Goal: Check status

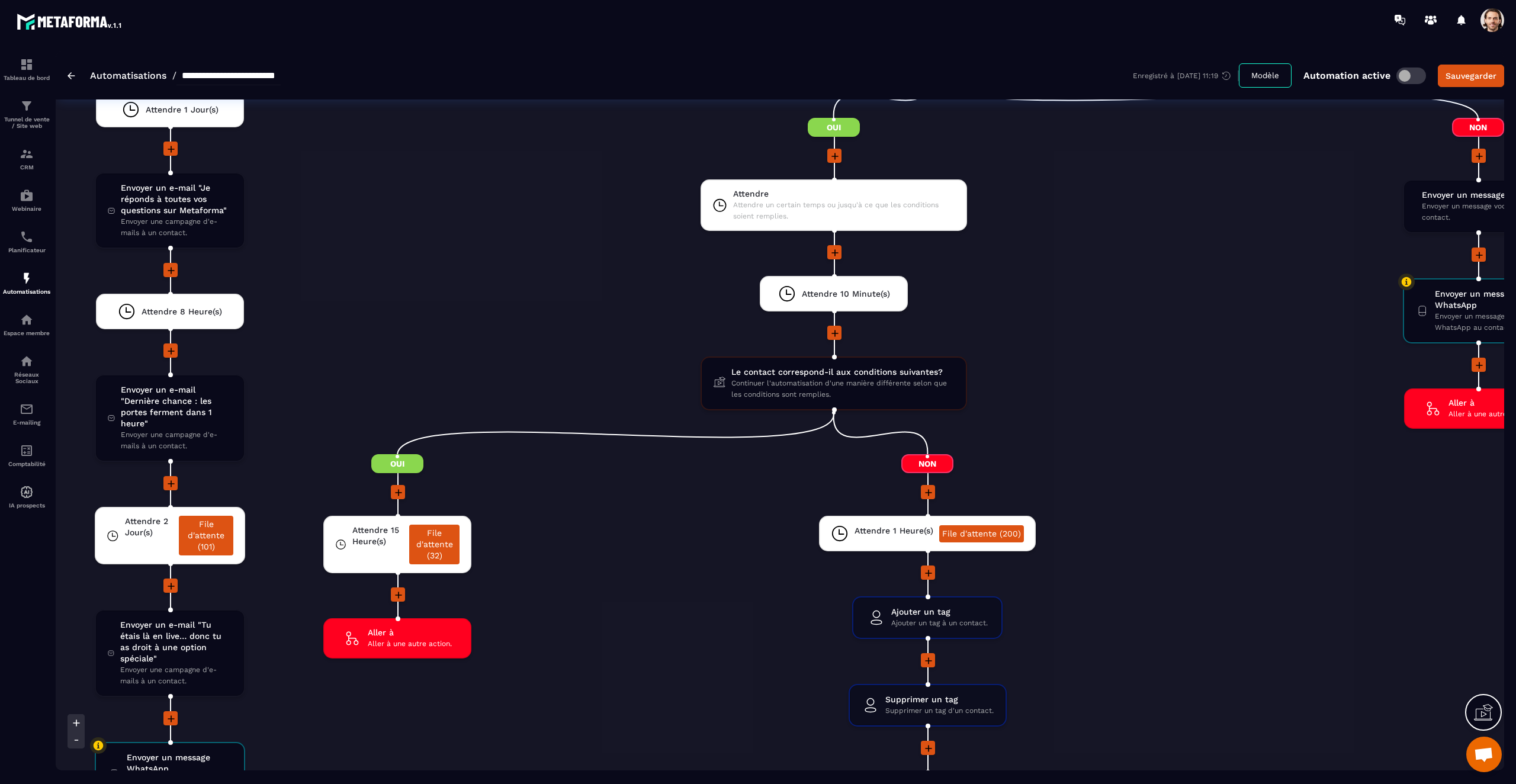
scroll to position [3250, 0]
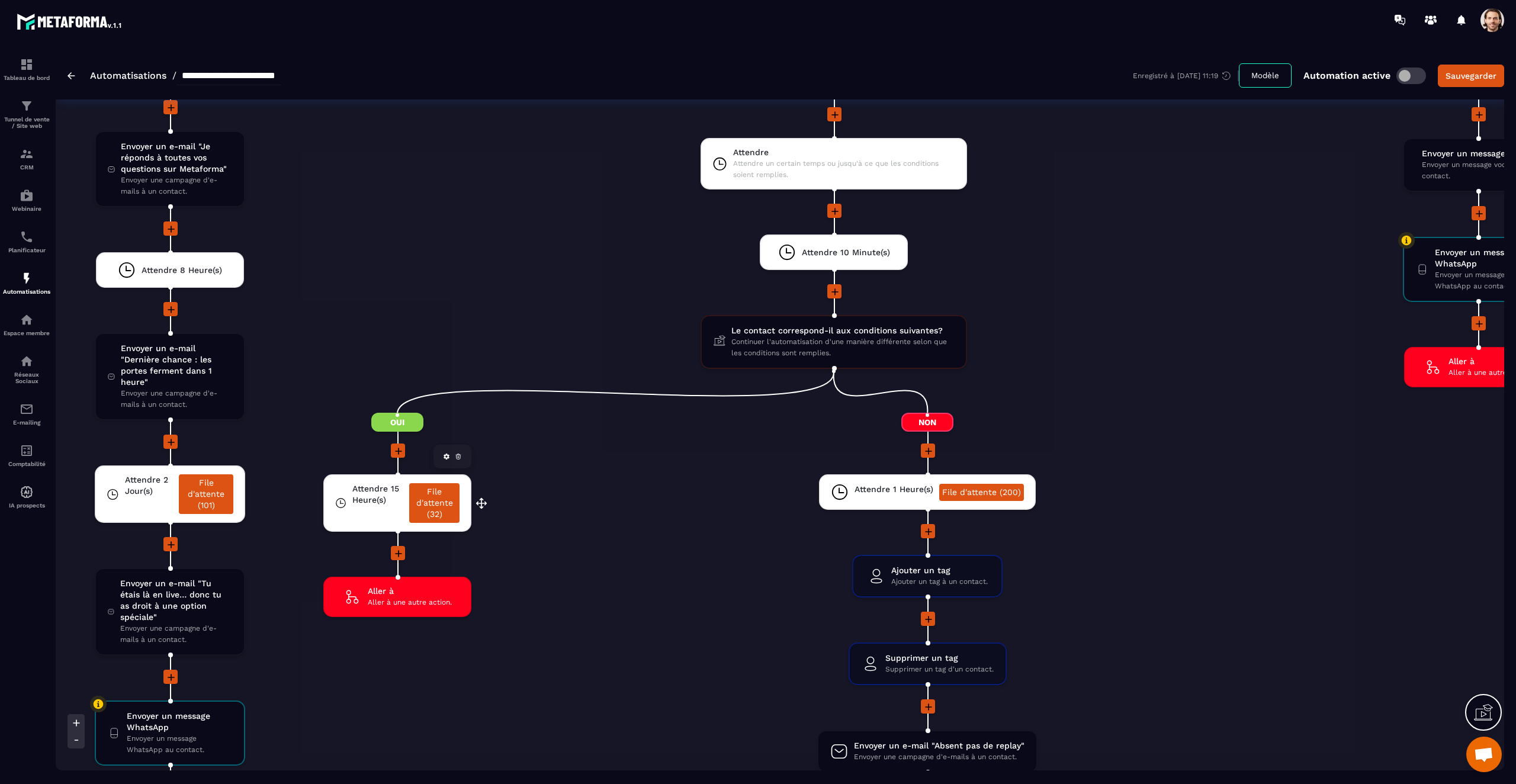
click at [433, 500] on link "File d'attente (32)" at bounding box center [435, 502] width 50 height 39
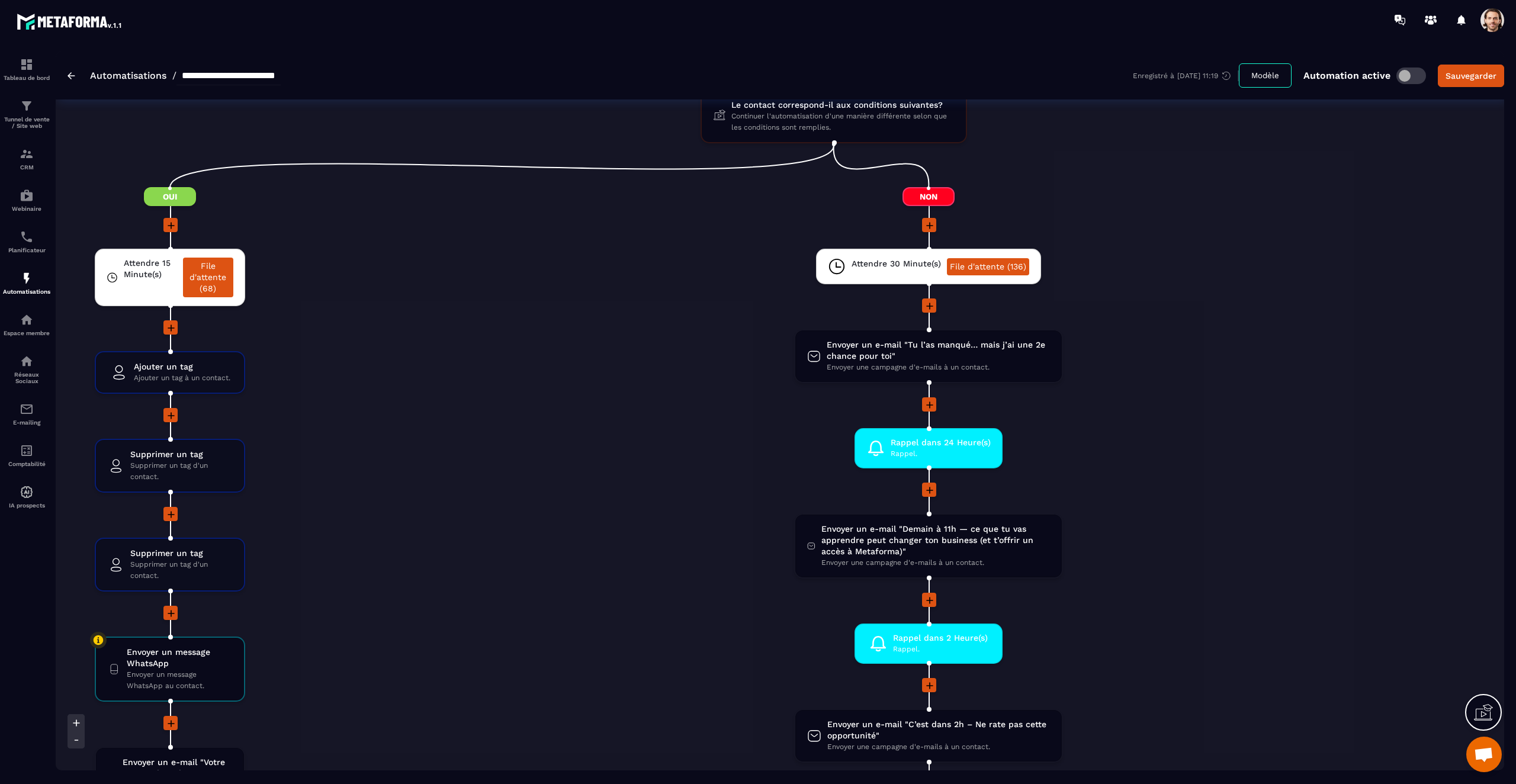
scroll to position [1804, 0]
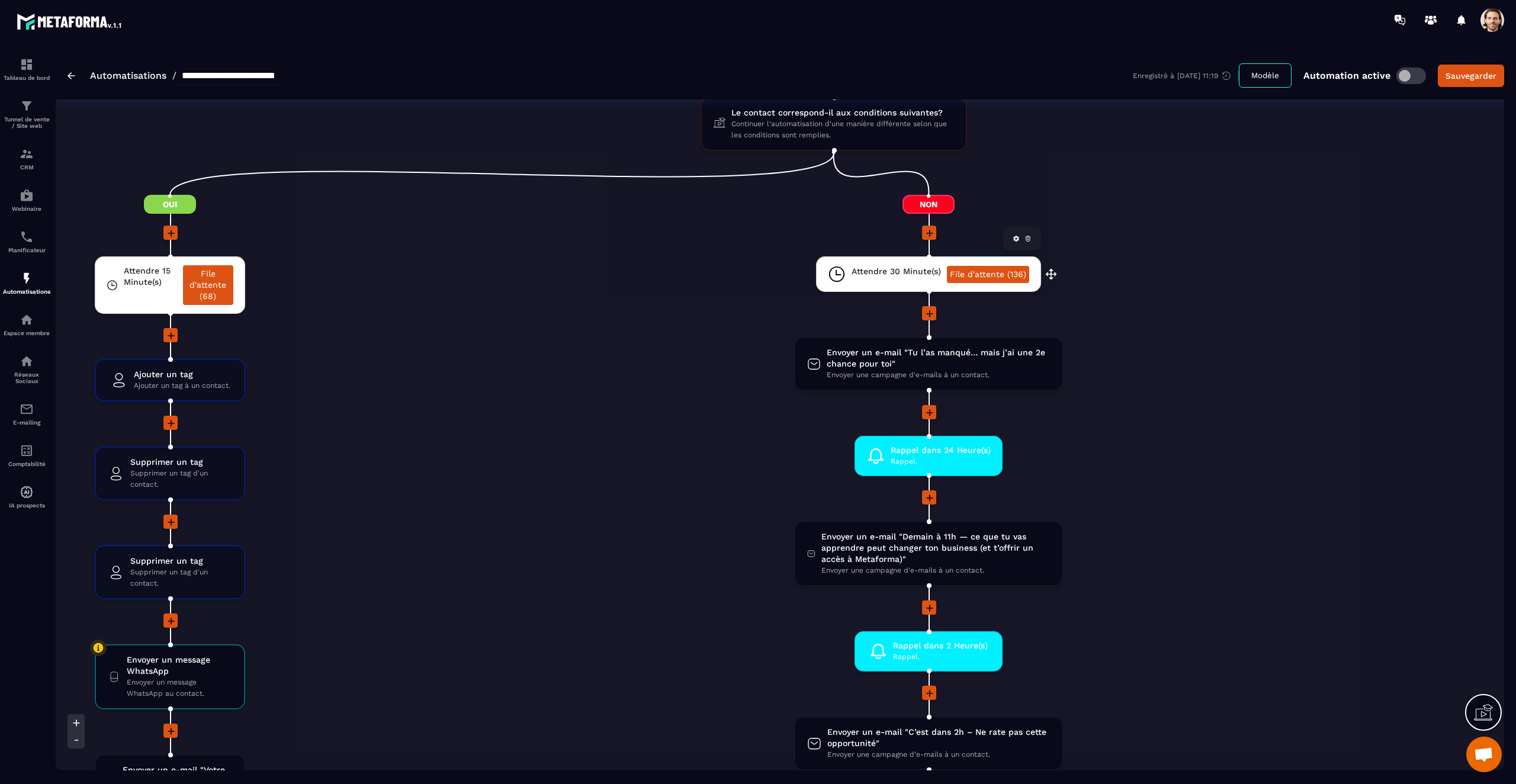
click at [974, 274] on link "File d'attente (136)" at bounding box center [988, 274] width 82 height 17
click at [228, 284] on link "File d'attente (68)" at bounding box center [208, 285] width 50 height 39
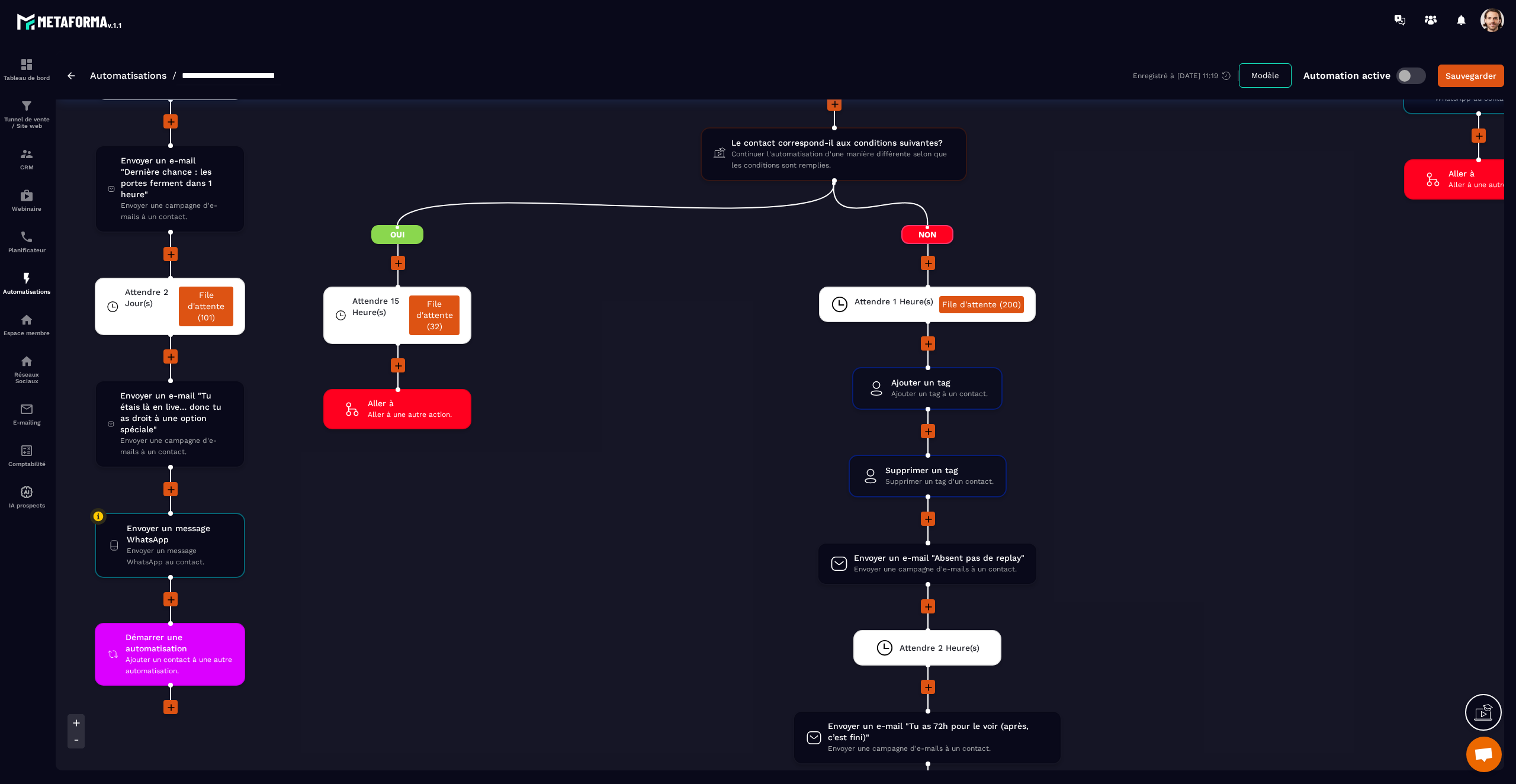
scroll to position [3434, 0]
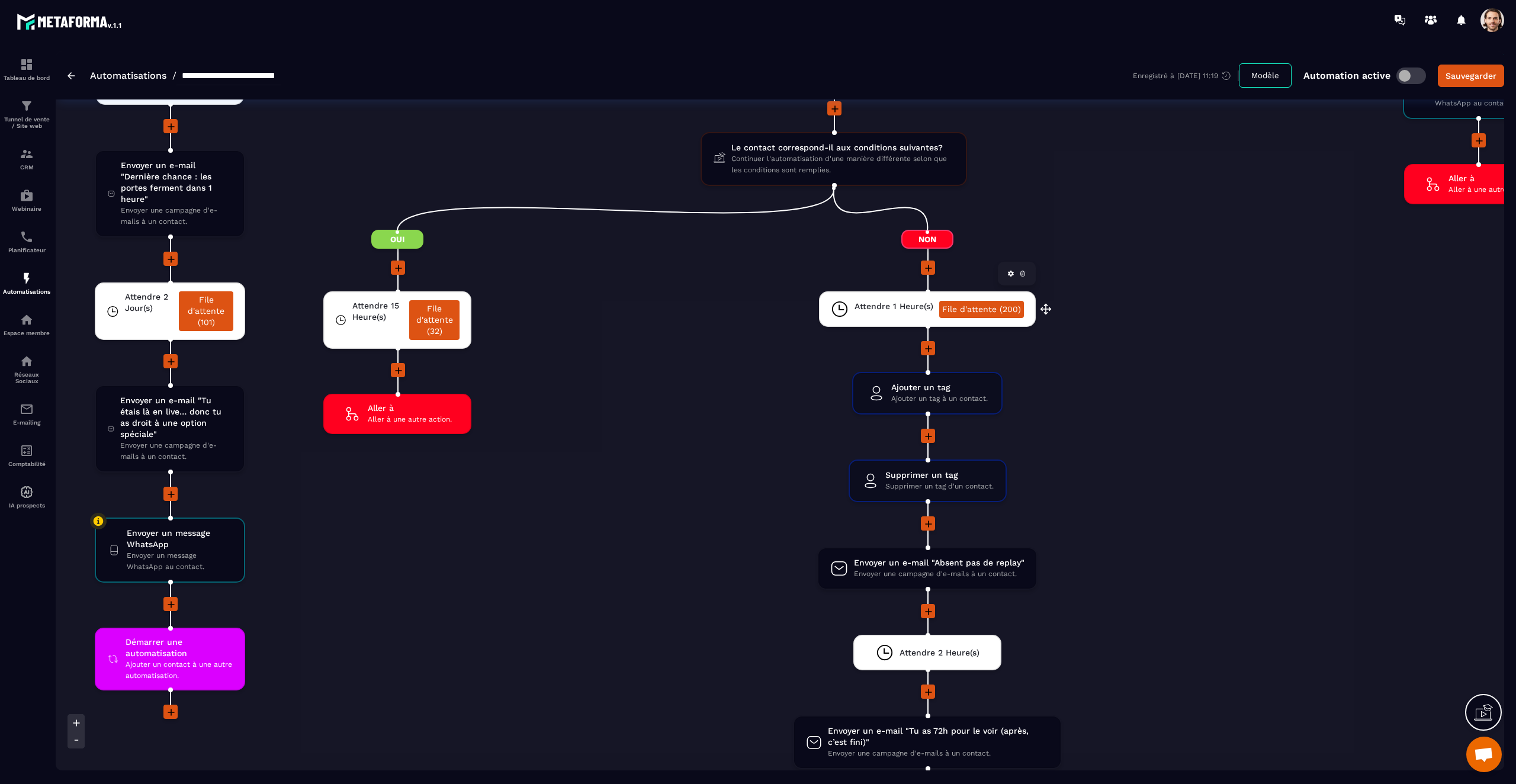
click at [986, 307] on link "File d'attente (200)" at bounding box center [981, 309] width 85 height 17
